Goal: Communication & Community: Answer question/provide support

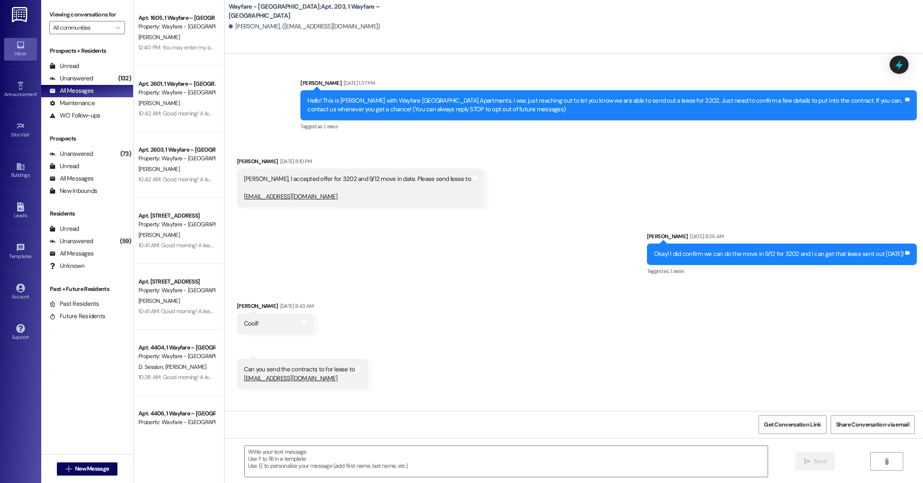
scroll to position [3172, 0]
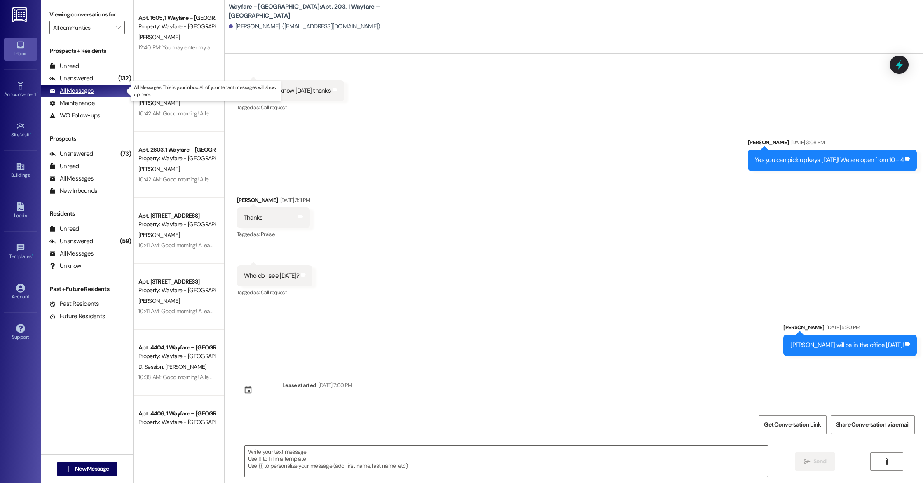
click at [54, 91] on icon at bounding box center [52, 91] width 5 height 4
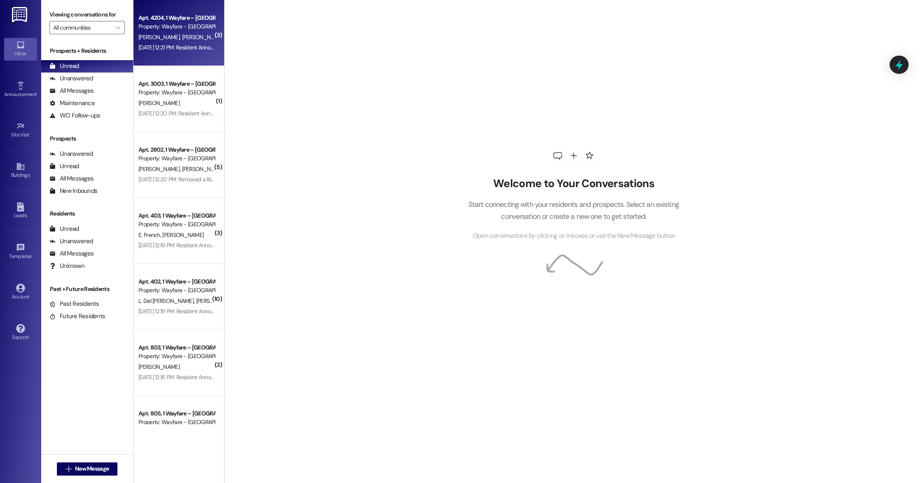
click at [147, 54] on div "Apt. 4204, 1 Wayfare – [GEOGRAPHIC_DATA] Property: Wayfare - [GEOGRAPHIC_DATA] …" at bounding box center [178, 33] width 91 height 66
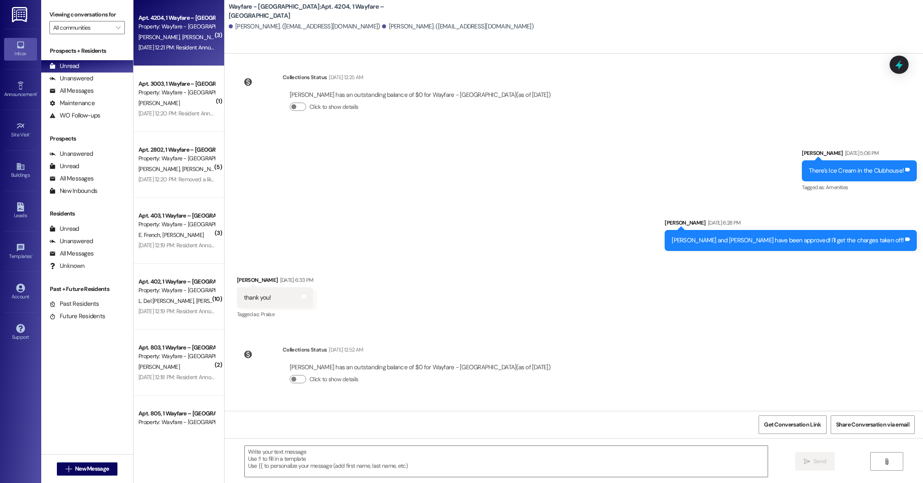
scroll to position [644, 0]
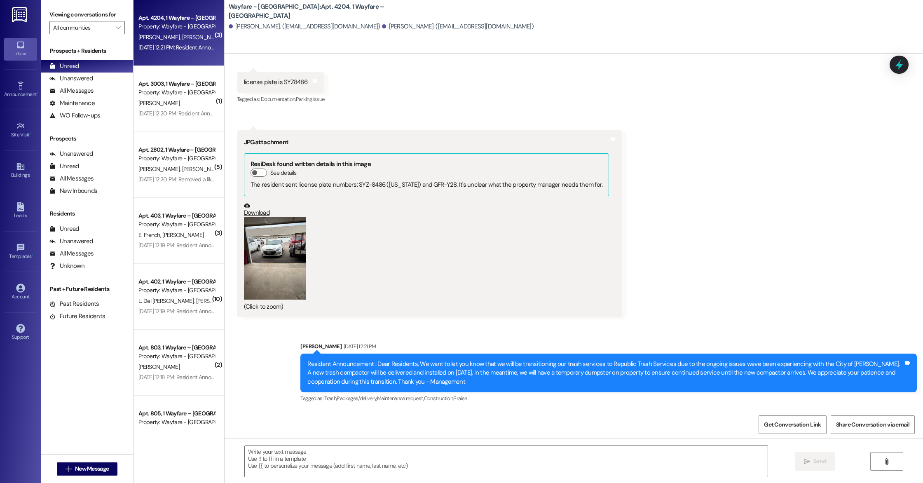
click at [283, 245] on button "Zoom image" at bounding box center [275, 258] width 62 height 82
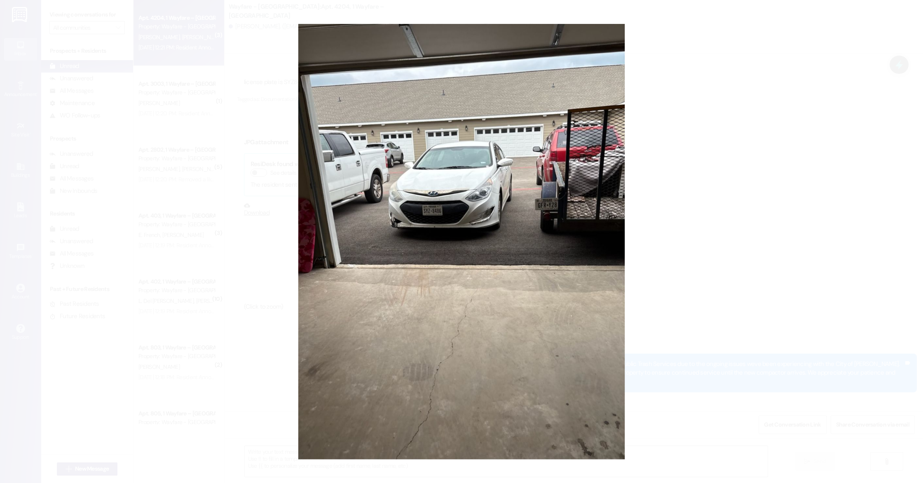
click at [691, 168] on button "Unzoom image" at bounding box center [461, 241] width 923 height 483
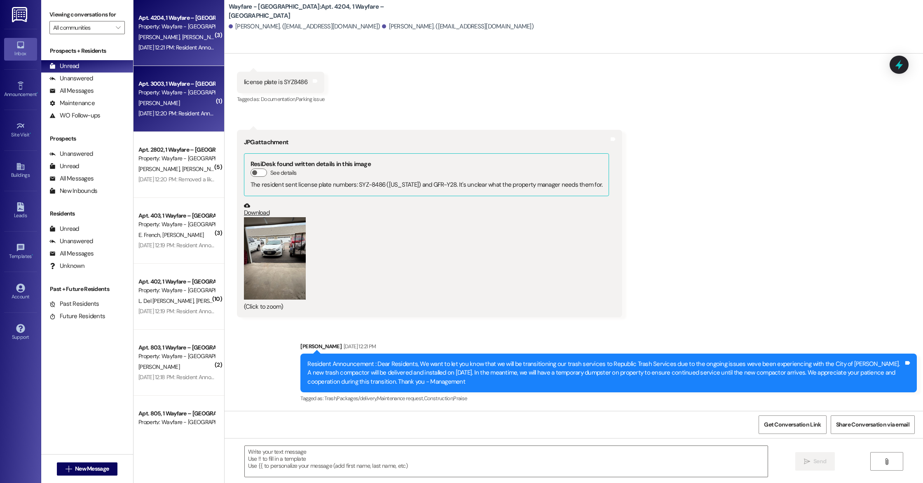
click at [155, 123] on div "Apt. 3003, 1 Wayfare – [GEOGRAPHIC_DATA] Property: Wayfare - [GEOGRAPHIC_DATA] …" at bounding box center [178, 99] width 91 height 66
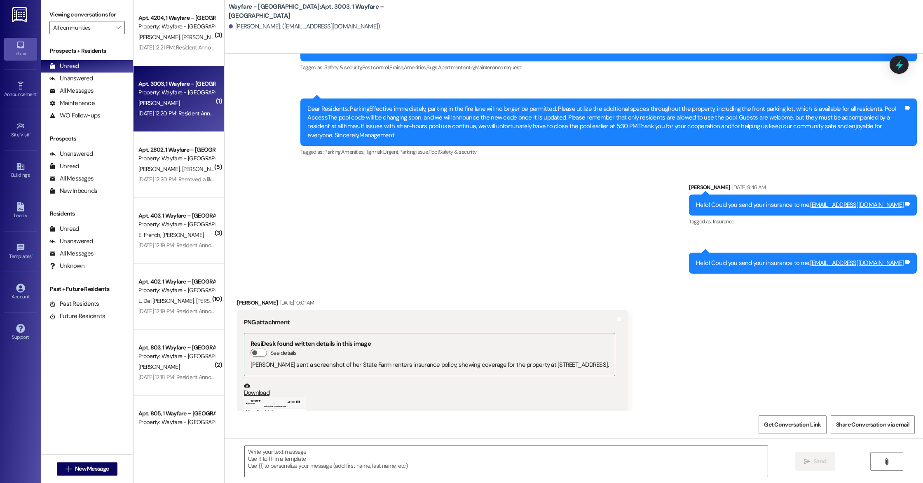
scroll to position [3565, 0]
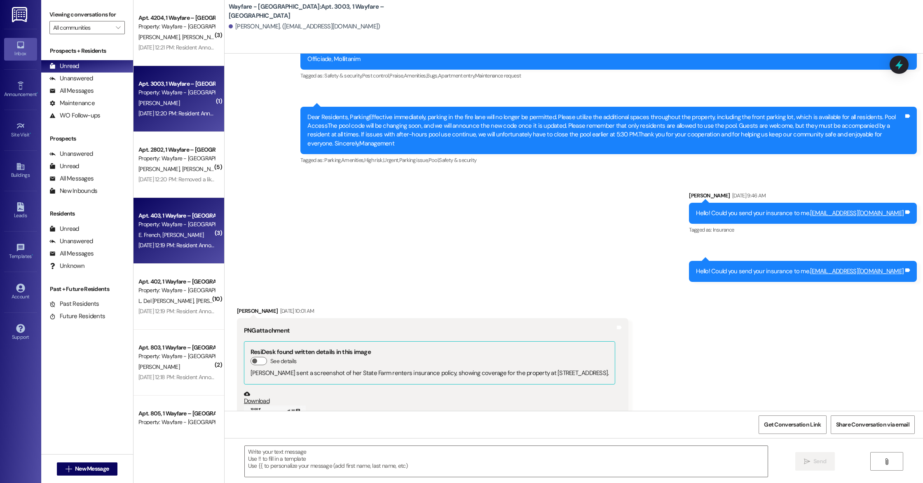
click at [173, 208] on div "Apt. 403, 1 Wayfare – [GEOGRAPHIC_DATA] Property: Wayfare - [GEOGRAPHIC_DATA] E…" at bounding box center [178, 231] width 91 height 66
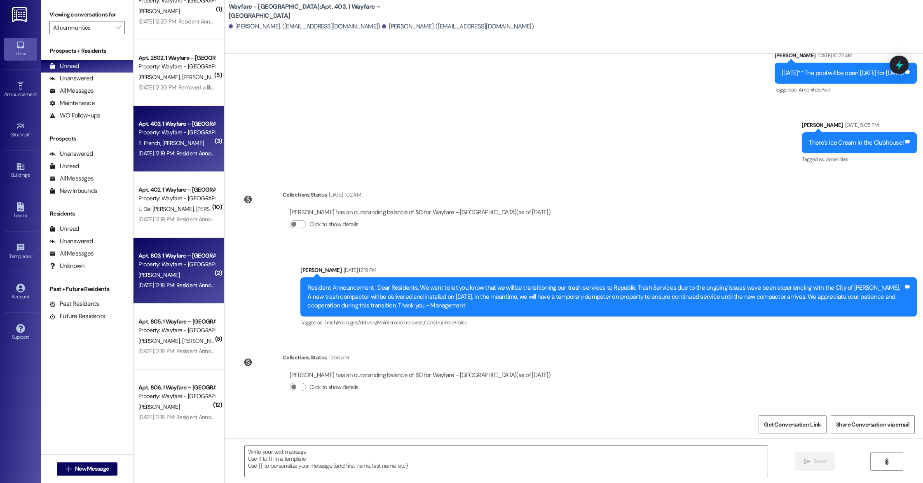
scroll to position [101, 0]
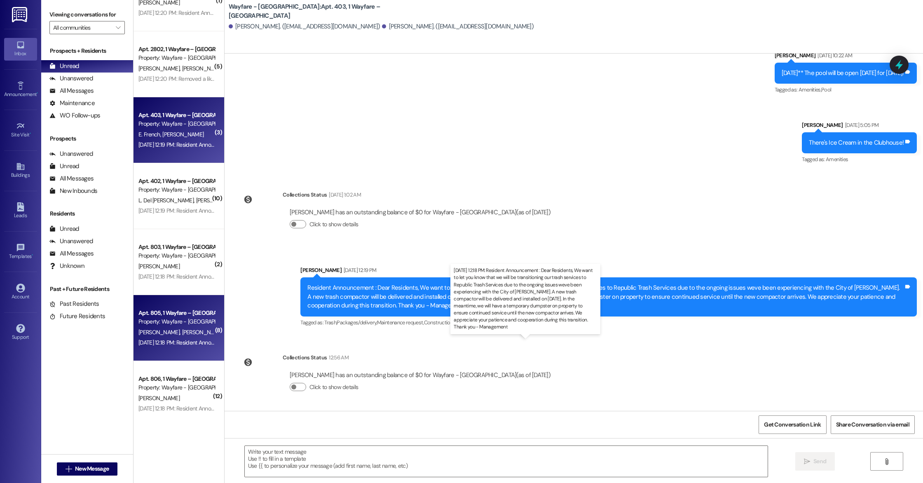
click at [149, 339] on div "[DATE] 12:18 PM: Resident Announcement : Dear Residents, We want to let you kno…" at bounding box center [767, 342] width 1259 height 7
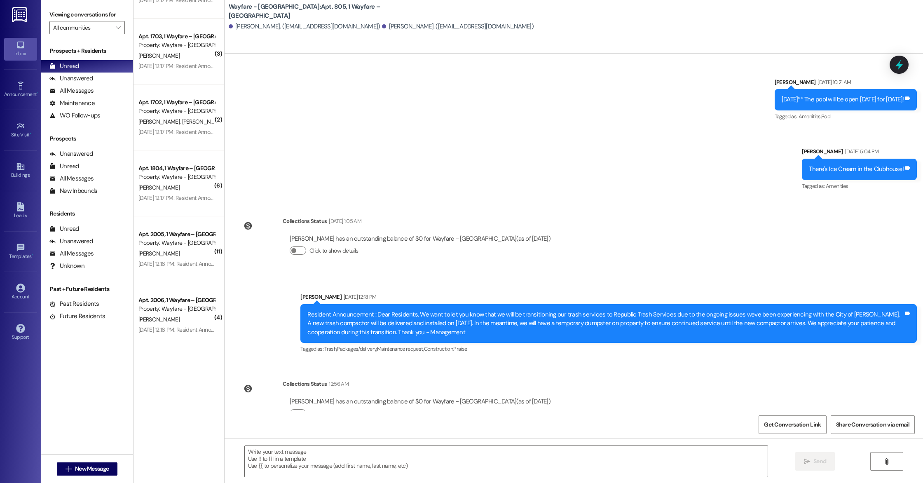
scroll to position [0, 0]
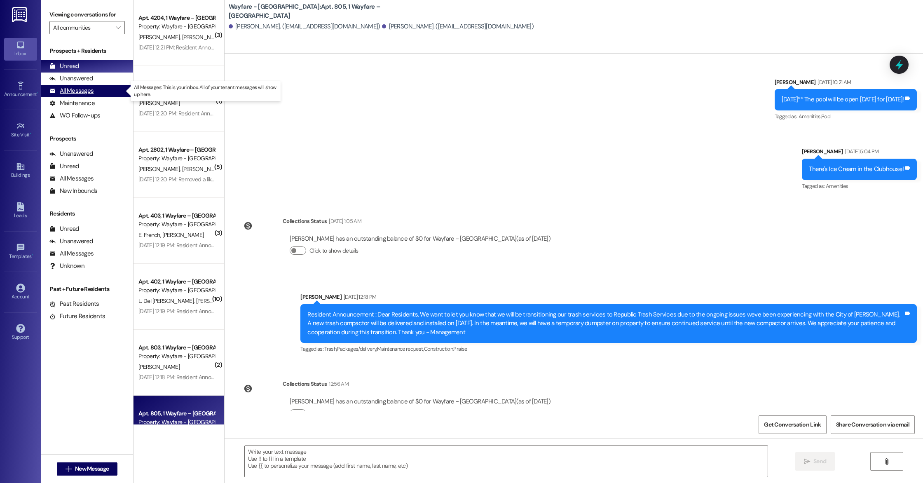
click at [62, 92] on div "All Messages" at bounding box center [71, 91] width 44 height 9
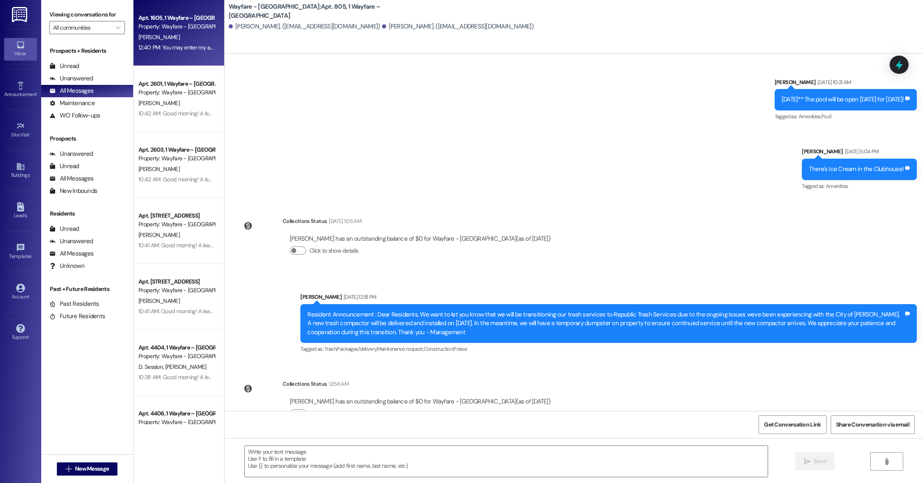
click at [173, 52] on div "12:40 PM: You may enter my apartment 12:40 PM: You may enter my apartment" at bounding box center [177, 47] width 78 height 10
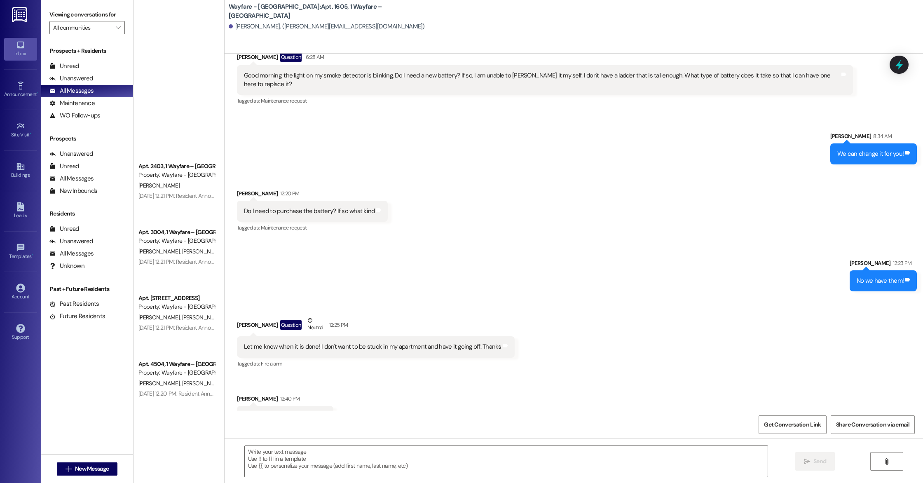
scroll to position [2871, 0]
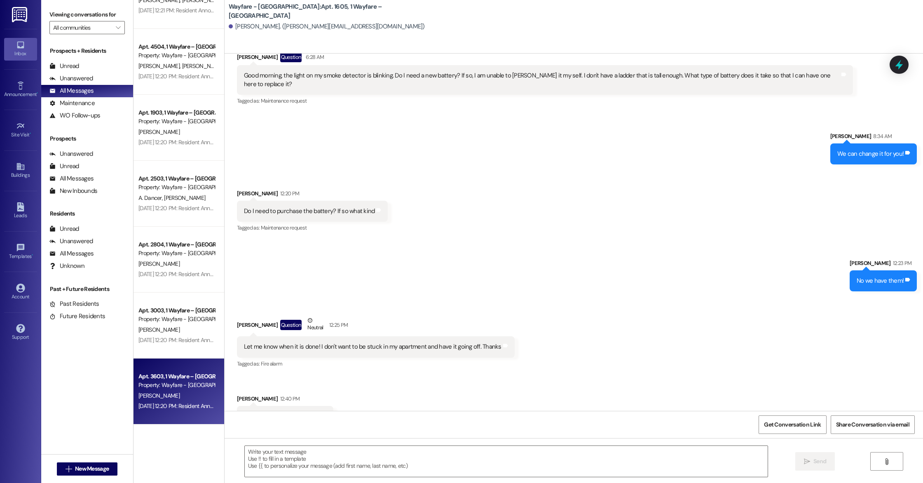
click at [153, 392] on div "[PERSON_NAME]" at bounding box center [177, 396] width 78 height 10
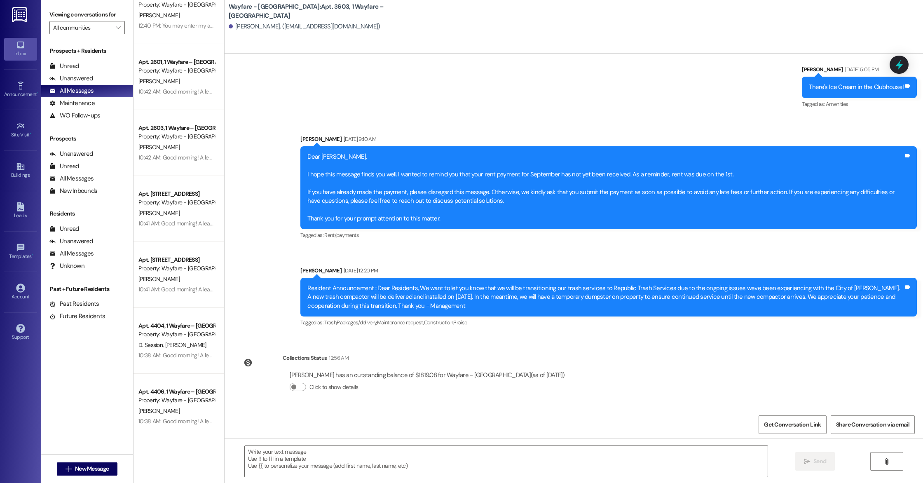
scroll to position [0, 0]
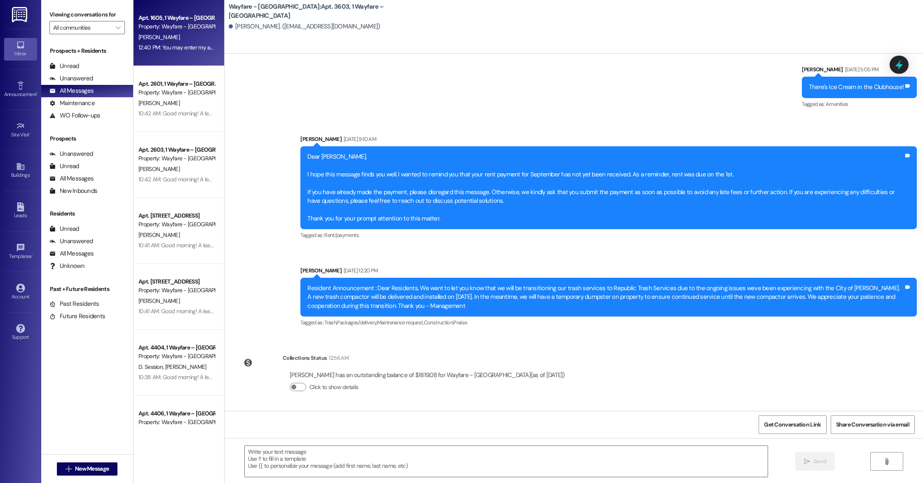
click at [182, 49] on div "12:40 PM: You may enter my apartment 12:40 PM: You may enter my apartment" at bounding box center [185, 47] width 94 height 7
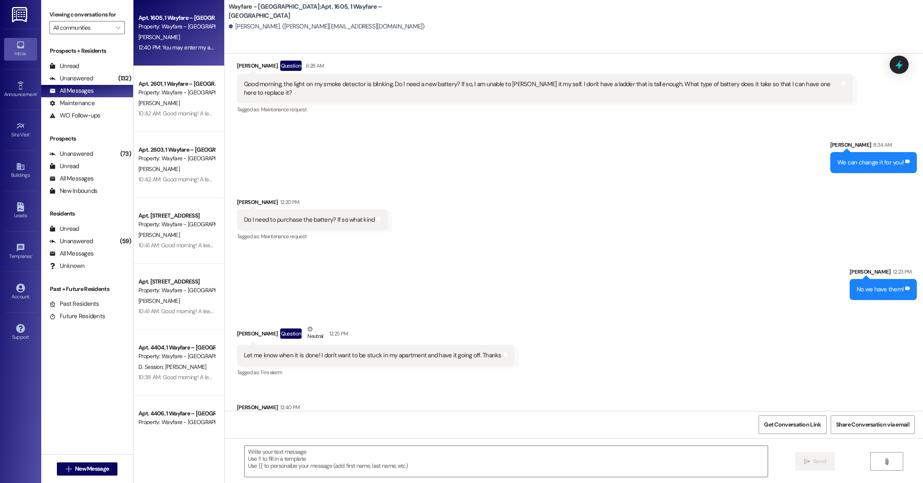
scroll to position [6020, 0]
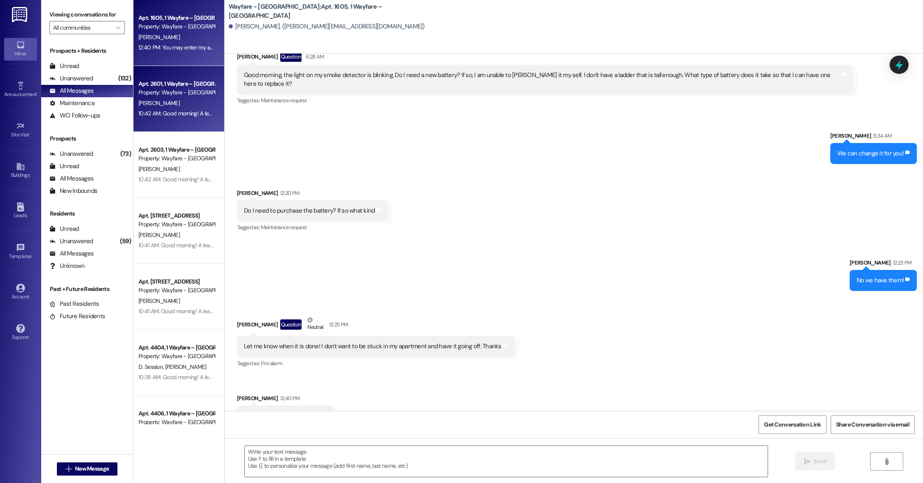
click at [178, 105] on div "[PERSON_NAME]" at bounding box center [177, 103] width 78 height 10
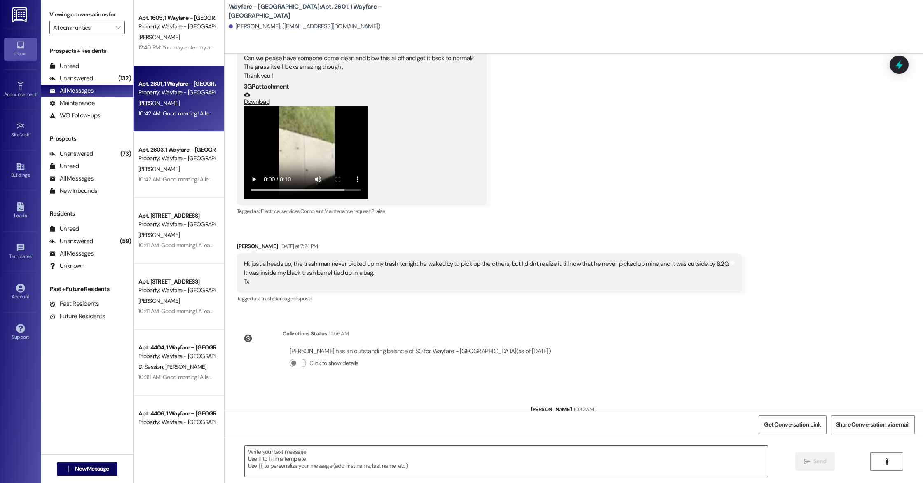
scroll to position [11096, 0]
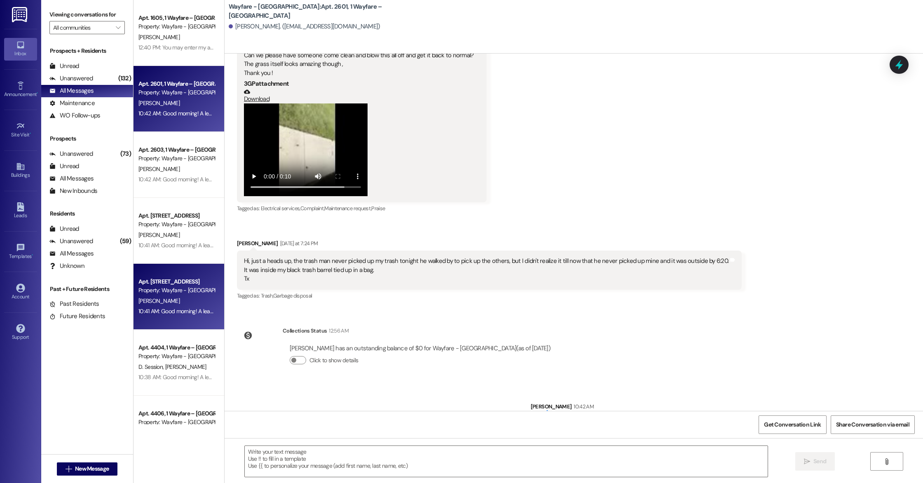
click at [151, 286] on div "Property: Wayfare - [GEOGRAPHIC_DATA]" at bounding box center [176, 290] width 76 height 9
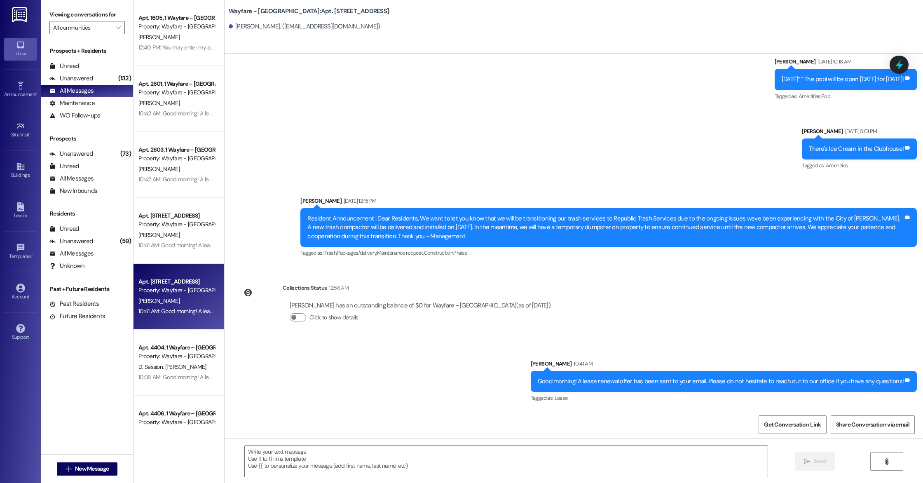
scroll to position [9093, 0]
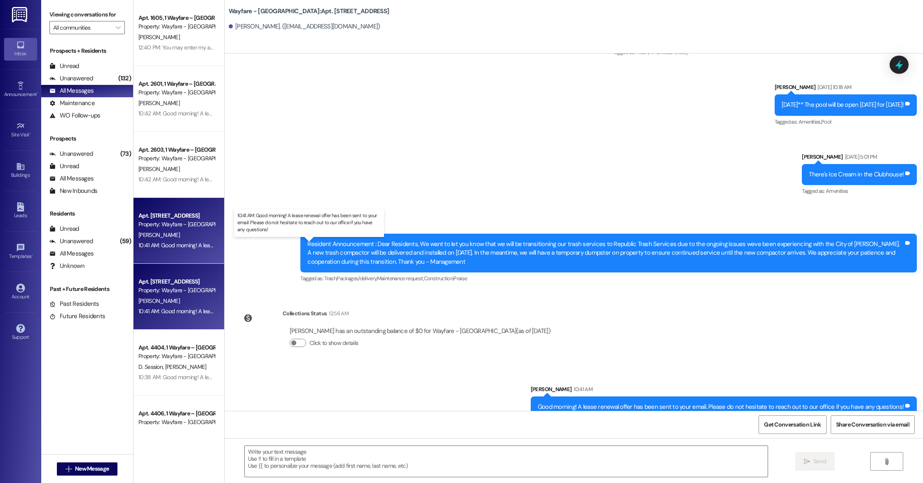
click at [140, 244] on div "10:41 AM: Good morning! A lease renewal offer has been sent to your email. Plea…" at bounding box center [316, 244] width 357 height 7
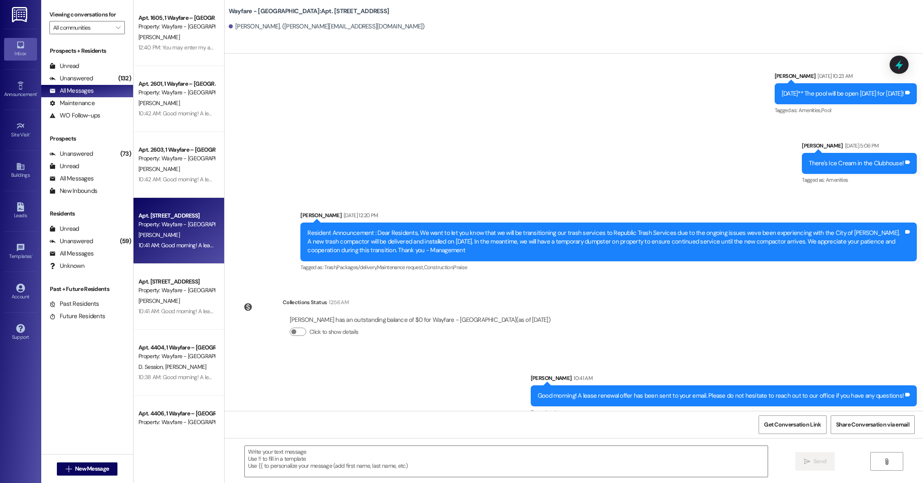
scroll to position [2774, 0]
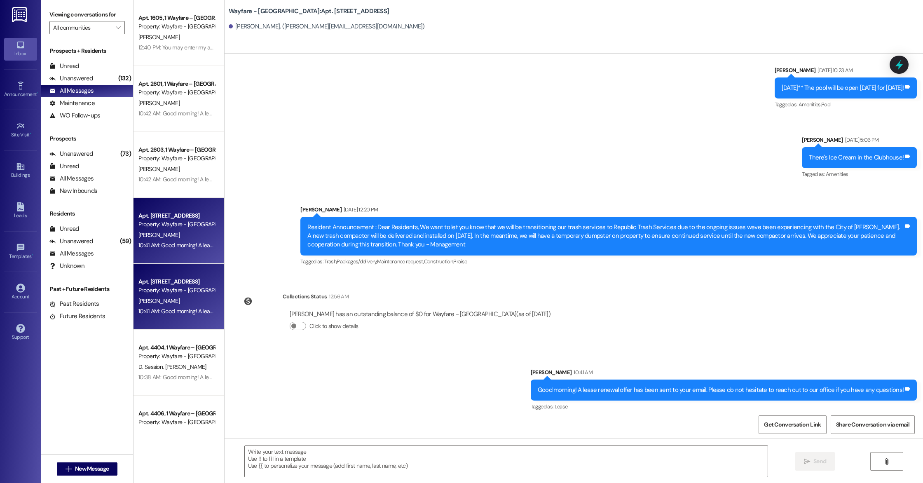
click at [166, 323] on div "Apt. 2901, 1 Wayfare – [GEOGRAPHIC_DATA] Property: Wayfare - [GEOGRAPHIC_DATA][…" at bounding box center [178, 297] width 91 height 66
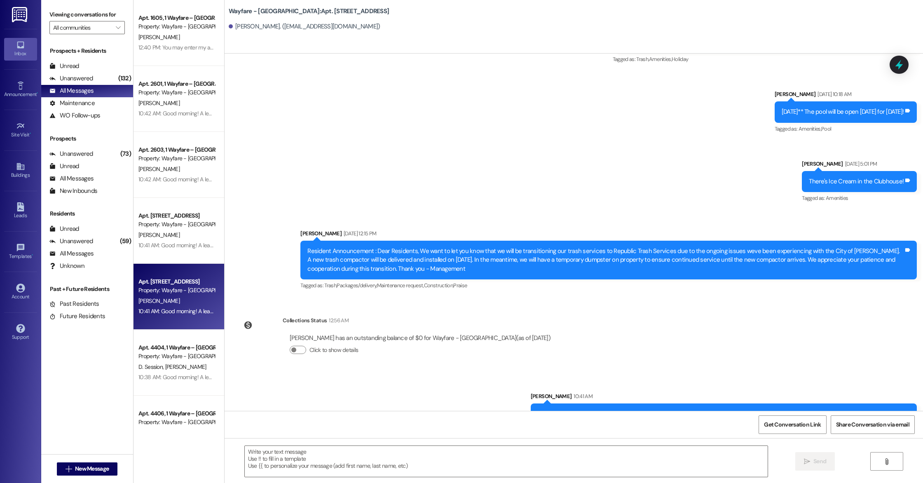
scroll to position [9093, 0]
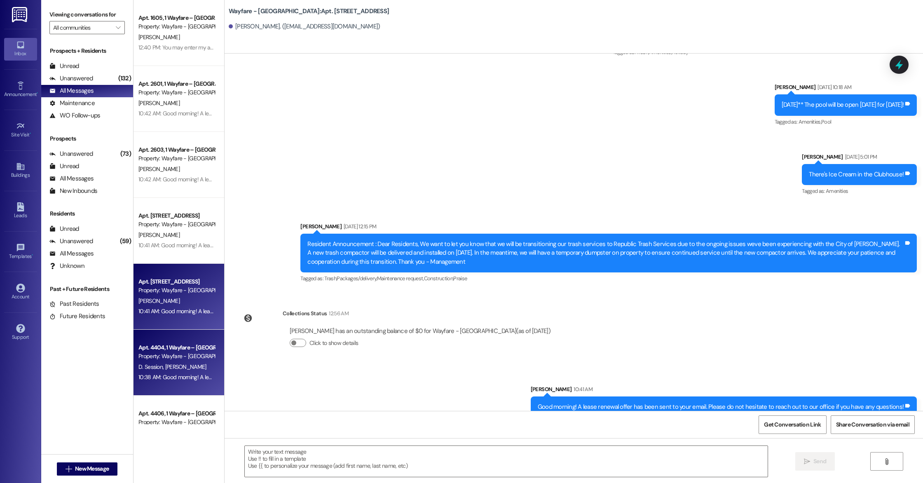
click at [198, 370] on div "D. Session [PERSON_NAME]" at bounding box center [177, 367] width 78 height 10
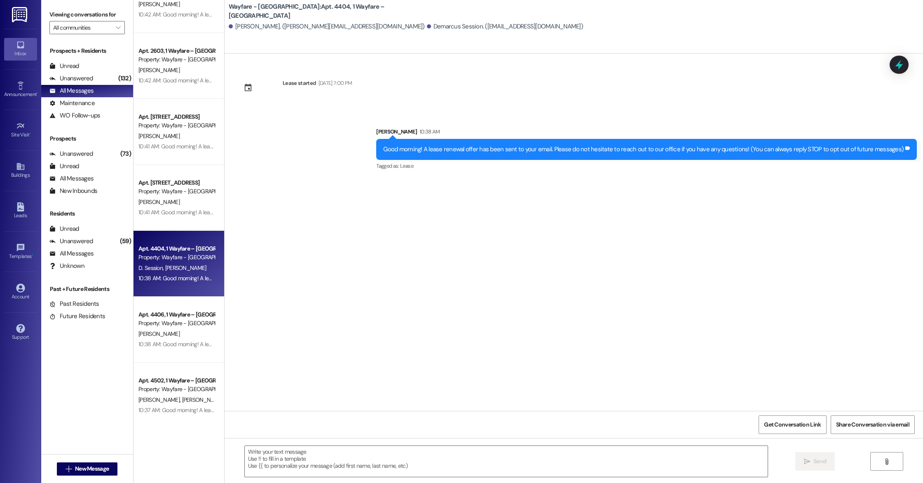
scroll to position [101, 0]
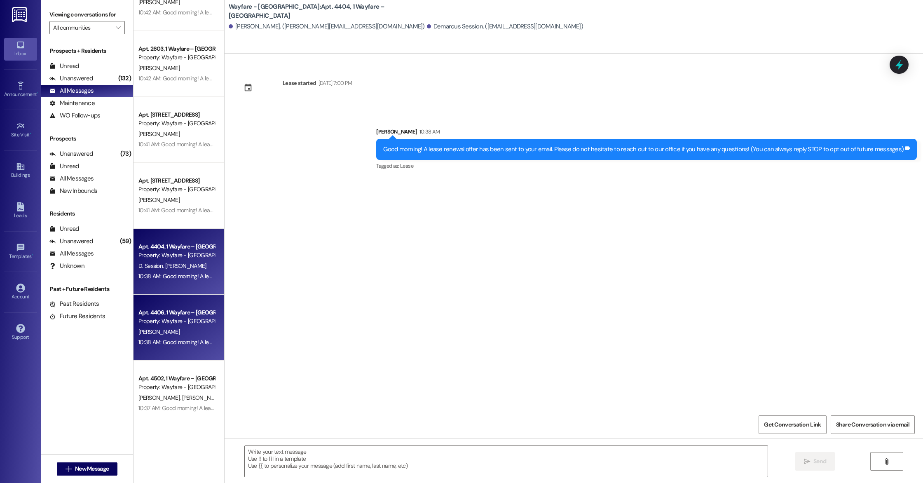
click at [173, 346] on div "10:38 AM: Good morning! A lease renewal offer has been sent to your email. Plea…" at bounding box center [177, 342] width 78 height 10
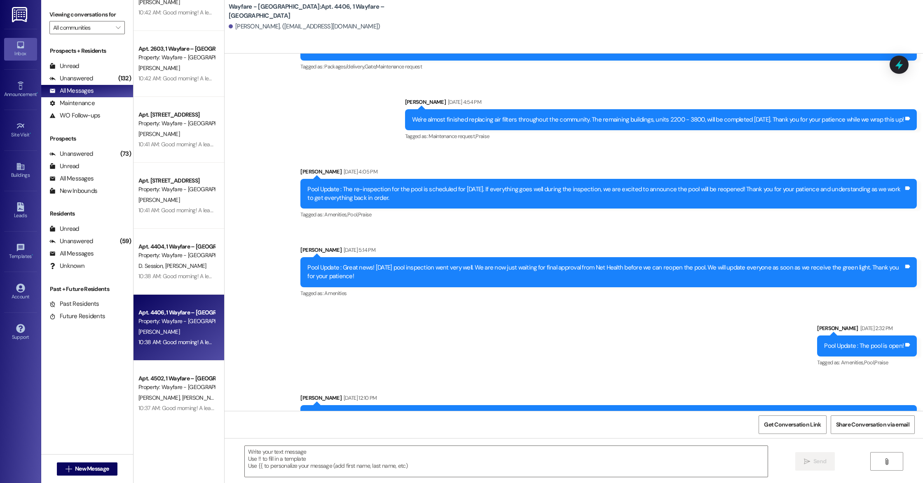
scroll to position [4841, 0]
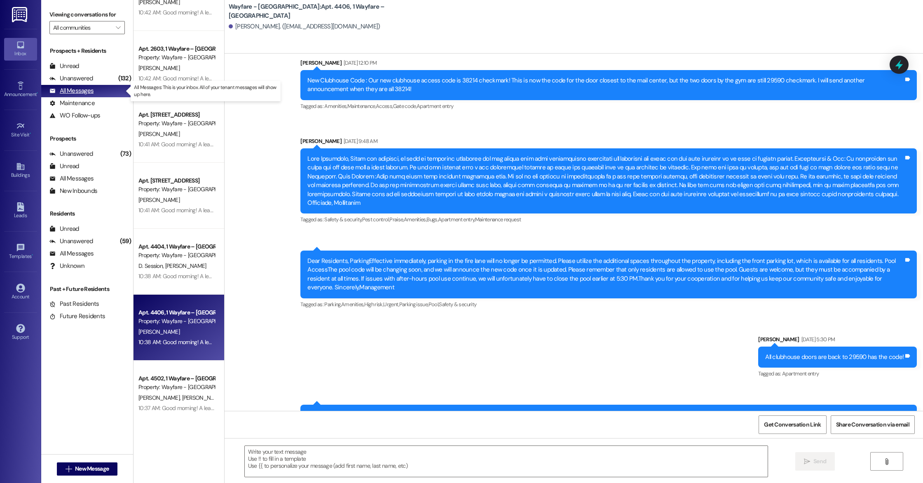
click at [101, 92] on div "All Messages (undefined)" at bounding box center [87, 91] width 92 height 12
click at [89, 28] on input "All communities" at bounding box center [82, 27] width 58 height 13
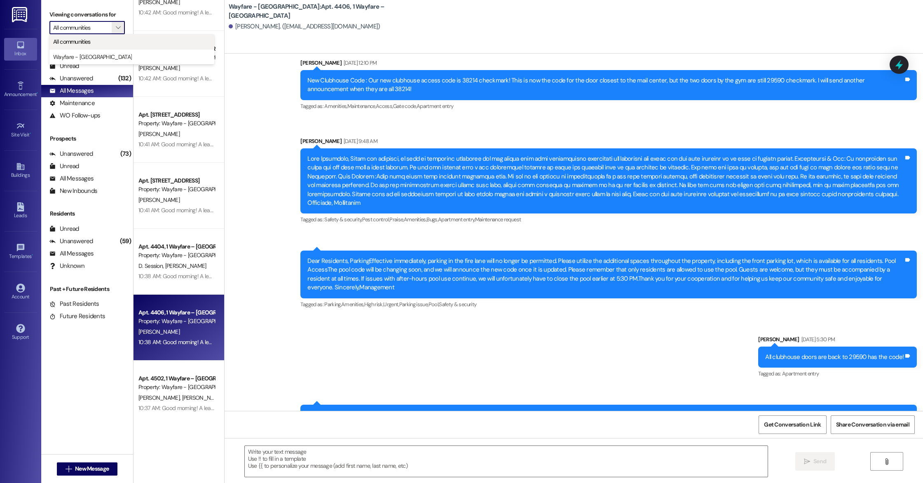
click at [85, 46] on button "All communities" at bounding box center [131, 41] width 165 height 15
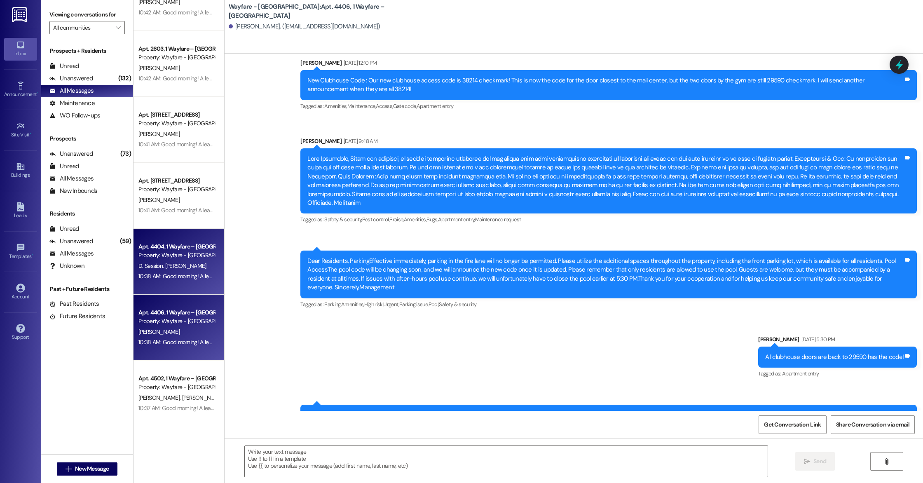
click at [164, 269] on div "D. Session [PERSON_NAME]" at bounding box center [177, 266] width 78 height 10
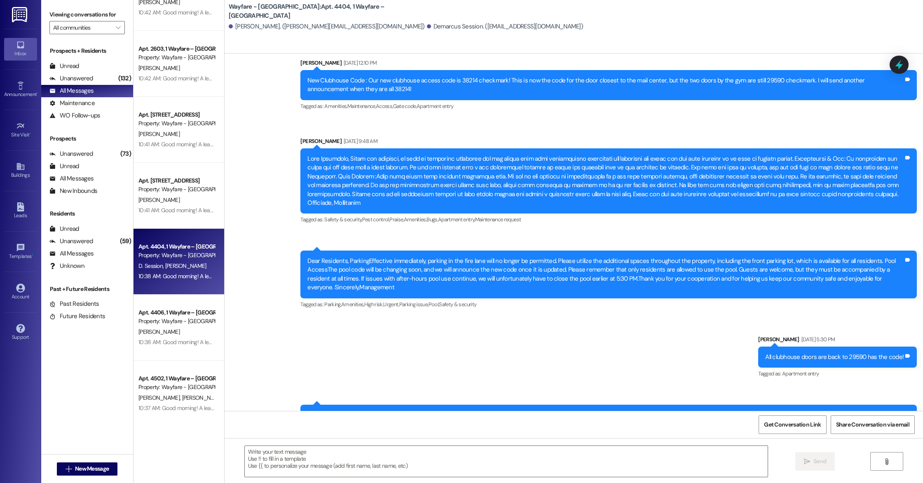
scroll to position [0, 0]
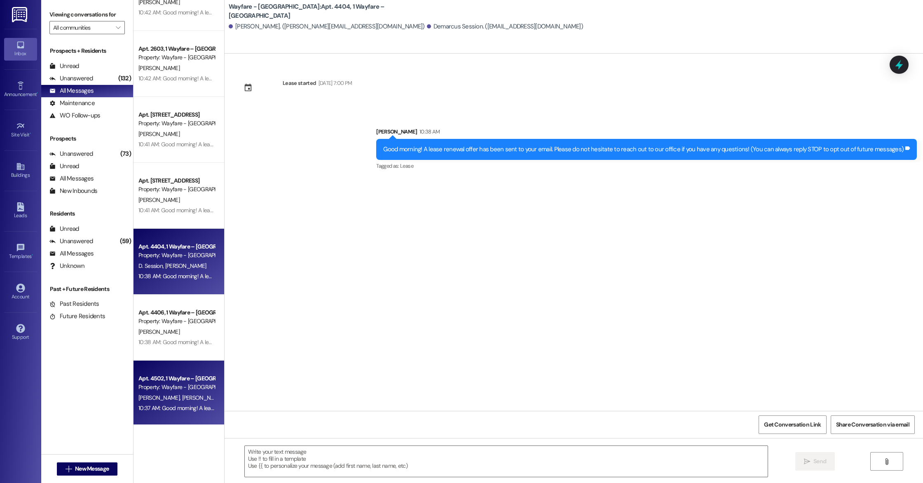
click at [170, 361] on div "Apt. 4502, 1 Wayfare – [GEOGRAPHIC_DATA] Property: Wayfare - [GEOGRAPHIC_DATA] …" at bounding box center [178, 393] width 91 height 66
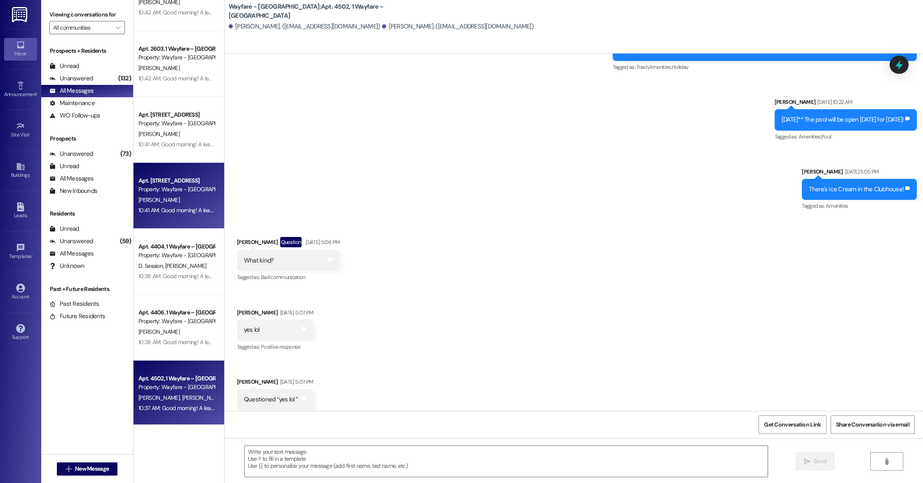
click at [151, 207] on div "10:41 AM: Good morning! A lease renewal offer has been sent to your email. Plea…" at bounding box center [316, 209] width 357 height 7
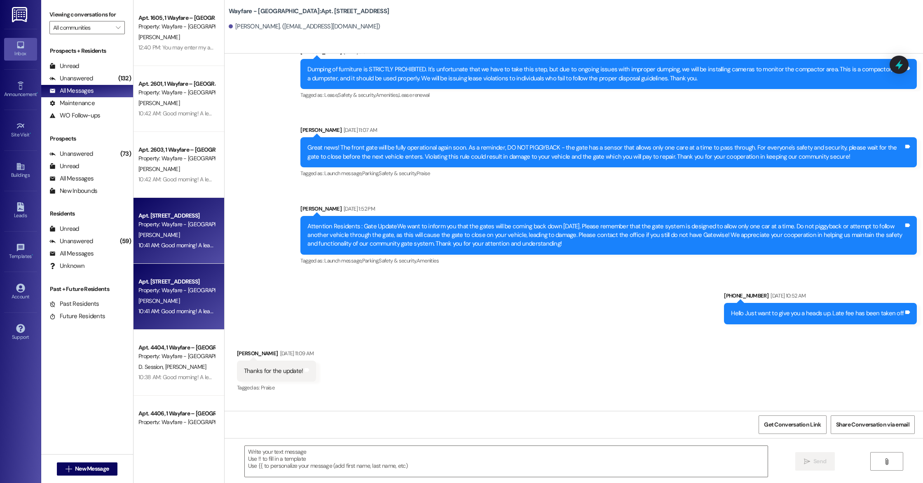
scroll to position [4698, 0]
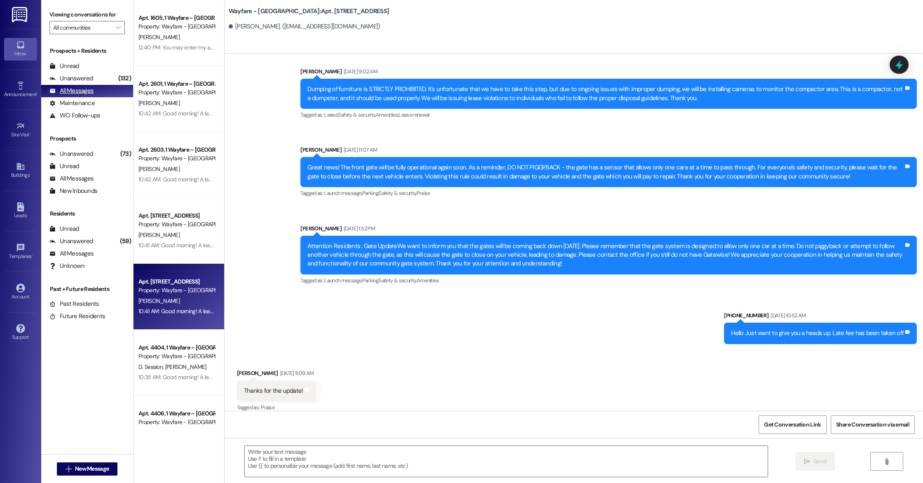
click at [56, 94] on div "All Messages" at bounding box center [71, 91] width 44 height 9
click at [97, 252] on div "All Messages (undefined)" at bounding box center [87, 254] width 92 height 12
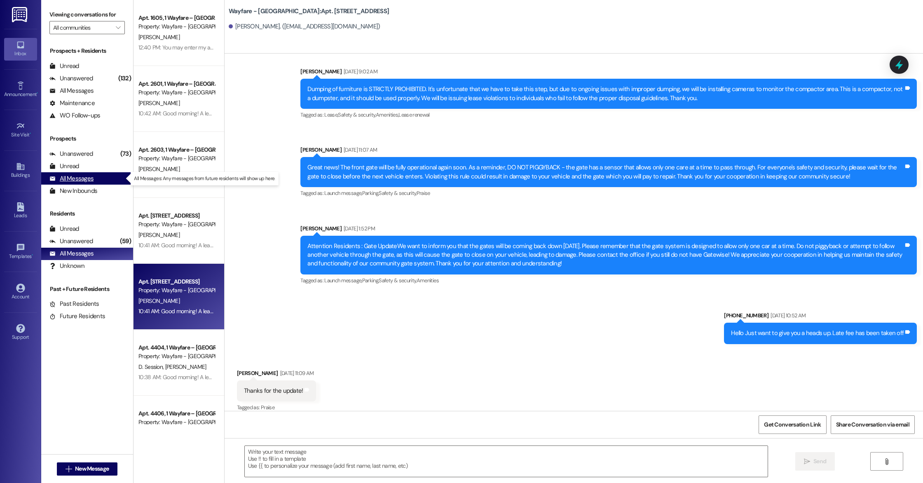
click at [70, 178] on div "All Messages" at bounding box center [71, 178] width 44 height 9
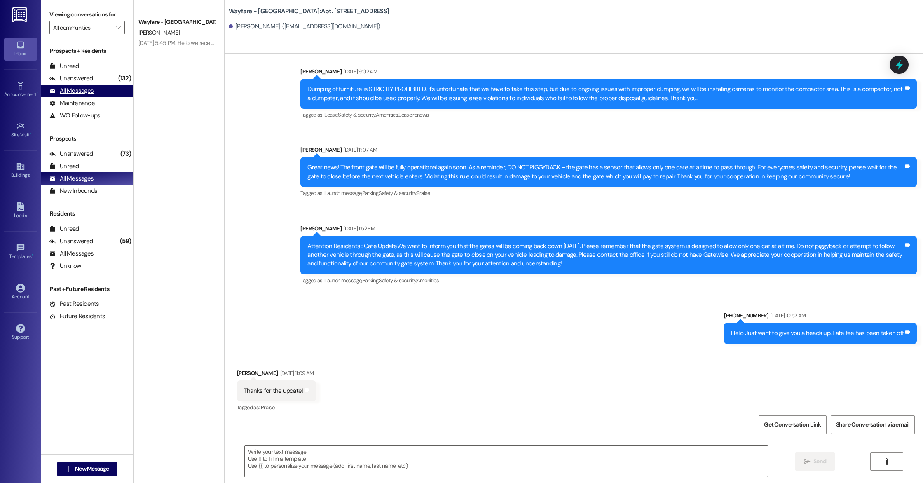
click at [64, 90] on div "All Messages" at bounding box center [71, 91] width 44 height 9
